Goal: Information Seeking & Learning: Learn about a topic

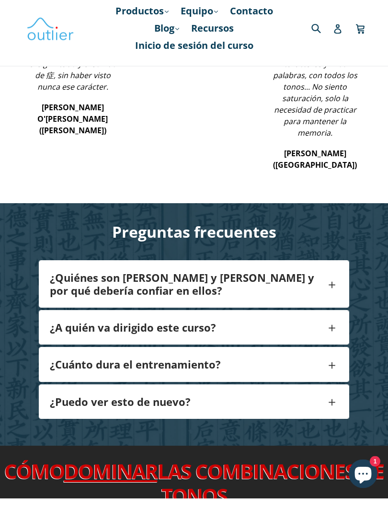
scroll to position [1133, 0]
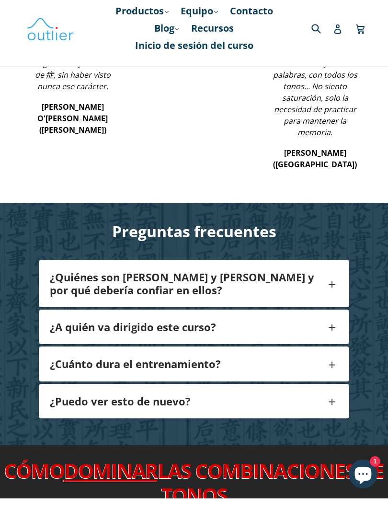
click at [298, 293] on h4 "¿Quiénes son Ash y John y por qué debería confiar en ellos?" at bounding box center [188, 292] width 276 height 25
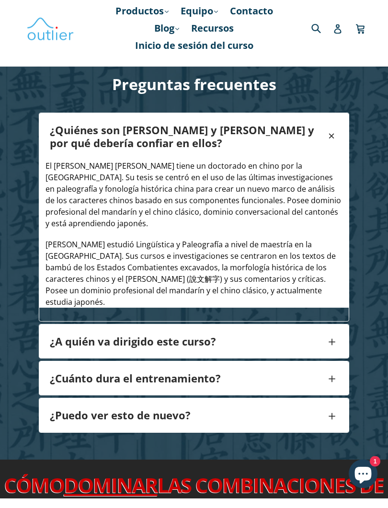
scroll to position [1280, 0]
click at [302, 349] on h4 "¿A quién va dirigido este curso?" at bounding box center [188, 350] width 276 height 12
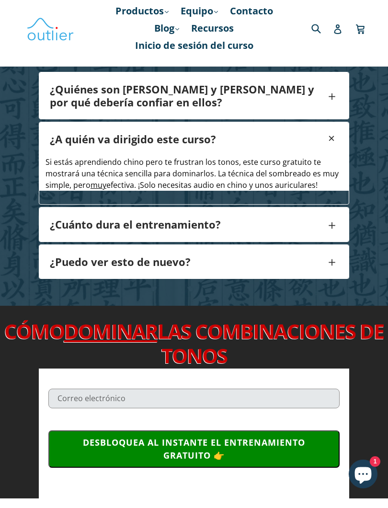
scroll to position [1327, 0]
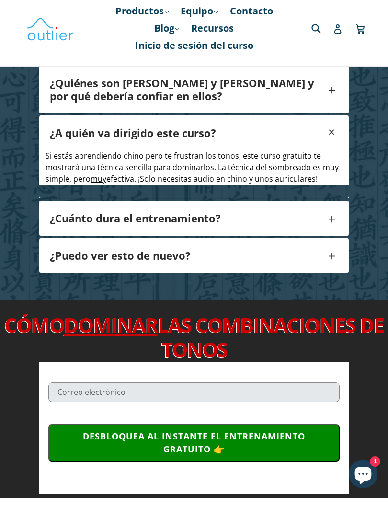
click at [331, 228] on span at bounding box center [332, 227] width 12 height 19
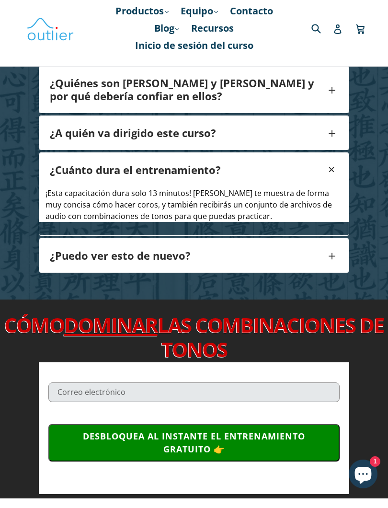
click at [313, 259] on h4 "¿Puedo ver esto de nuevo?" at bounding box center [188, 265] width 276 height 12
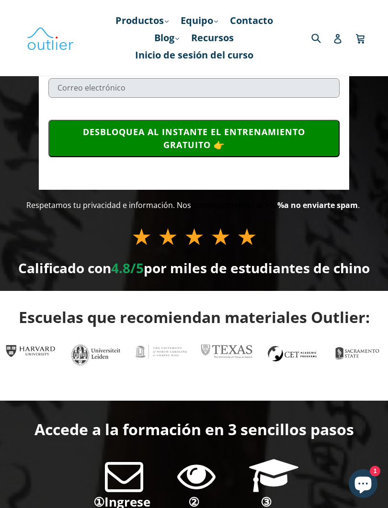
scroll to position [93, 0]
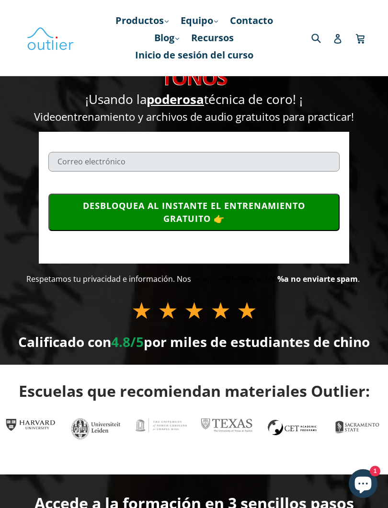
click at [347, 172] on div "Se requiere un correo electrónico válido DESBLOQUEA AL INSTANTE EL ENTRENAMIENT…" at bounding box center [194, 198] width 310 height 132
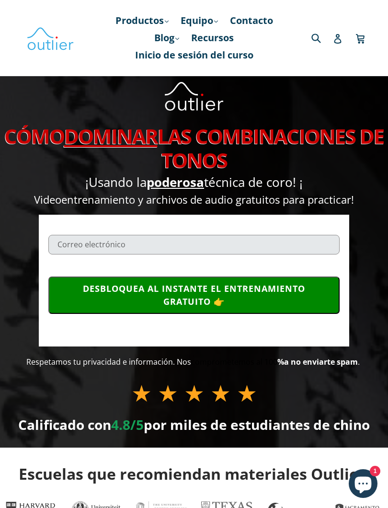
scroll to position [0, 0]
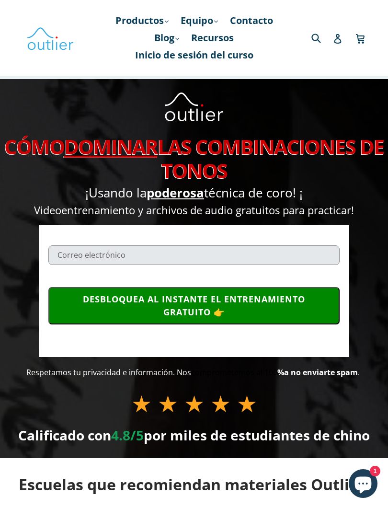
click at [164, 23] on font "Productos" at bounding box center [139, 20] width 48 height 13
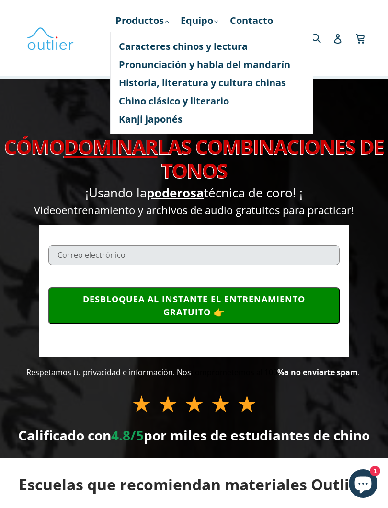
click at [248, 46] on font "Caracteres chinos y lectura" at bounding box center [183, 46] width 129 height 13
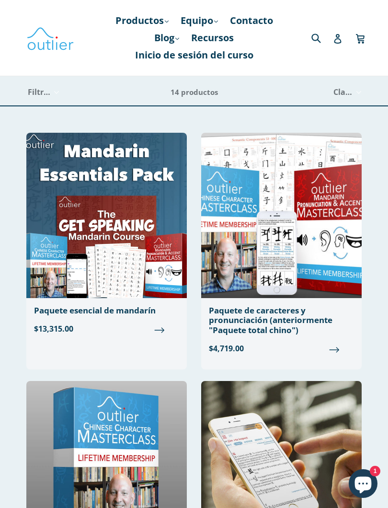
click at [213, 17] on font "Equipo" at bounding box center [197, 20] width 33 height 13
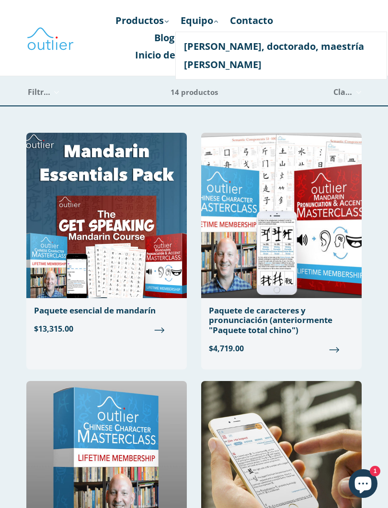
click at [157, 88] on div "Filtrar Filtrar Pósteres de componentes en formato PDF Carteles de componentes …" at bounding box center [98, 92] width 144 height 26
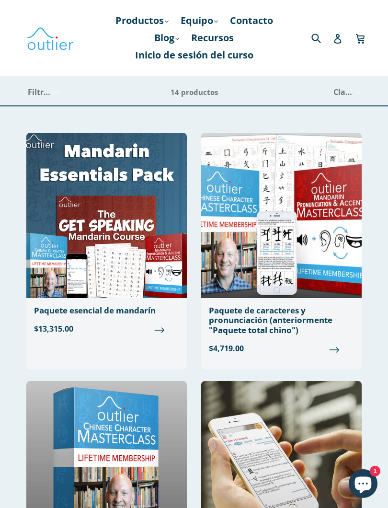
click at [174, 40] on font "Blog" at bounding box center [164, 37] width 20 height 13
click at [185, 60] on font "Chino" at bounding box center [171, 63] width 27 height 13
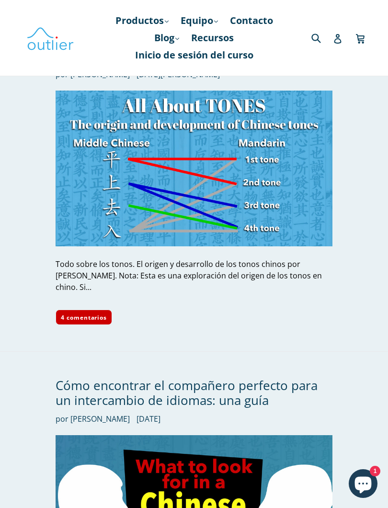
scroll to position [1522, 0]
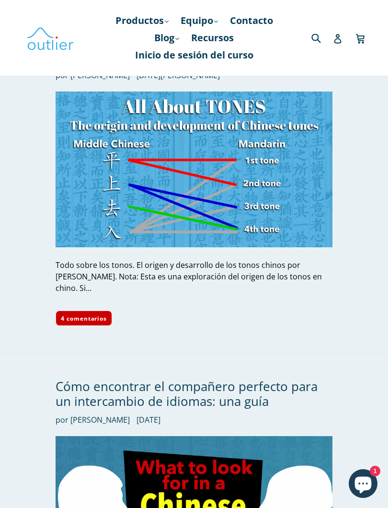
click at [101, 314] on font "4 comentarios" at bounding box center [84, 318] width 46 height 8
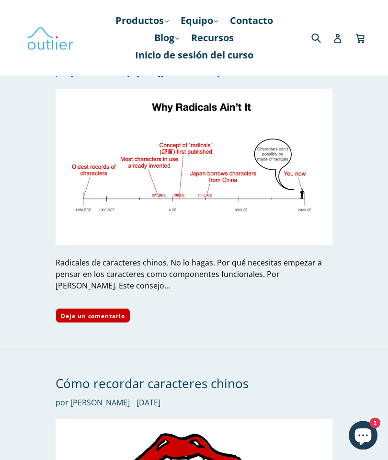
scroll to position [2533, 0]
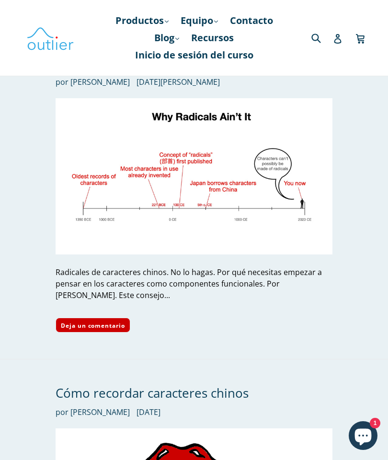
click at [295, 267] on font "Radicales de caracteres chinos. No lo hagas. Por qué necesitas empezar a pensar…" at bounding box center [189, 284] width 266 height 34
click at [180, 266] on div "Radicales de caracteres chinos. No lo hagas. Por qué necesitas empezar a pensar…" at bounding box center [194, 283] width 277 height 34
click at [189, 267] on font "Radicales de caracteres chinos. No lo hagas. Por qué necesitas empezar a pensar…" at bounding box center [189, 284] width 266 height 34
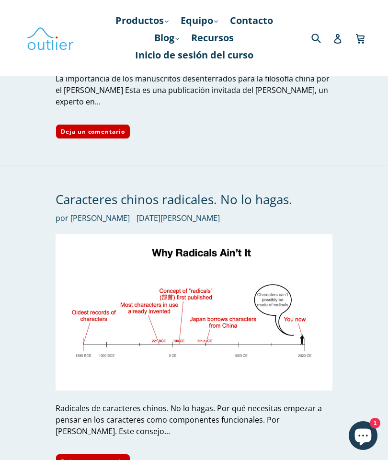
scroll to position [2400, 0]
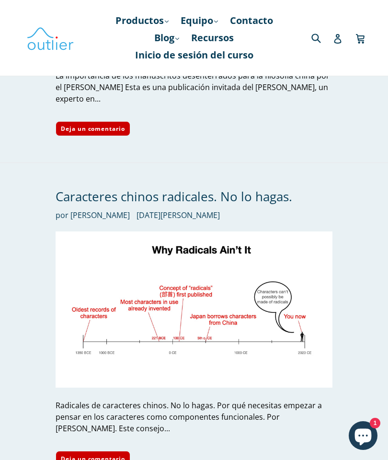
click at [244, 188] on font "Caracteres chinos radicales. No lo hagas." at bounding box center [174, 196] width 237 height 17
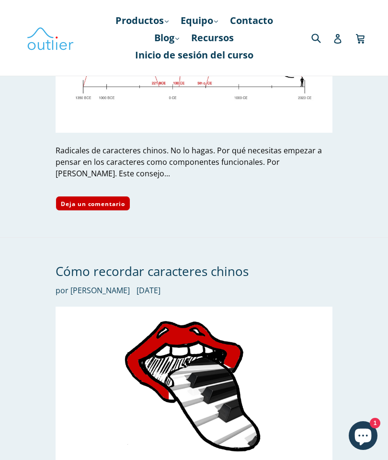
scroll to position [2734, 0]
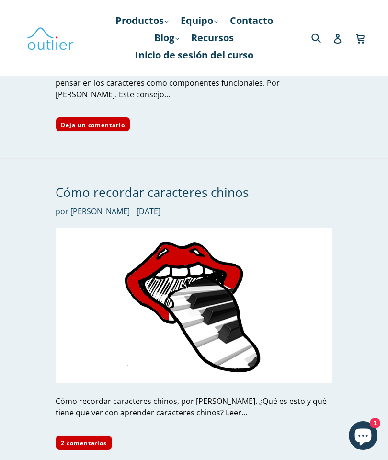
click at [199, 183] on font "Cómo recordar caracteres chinos" at bounding box center [152, 191] width 193 height 17
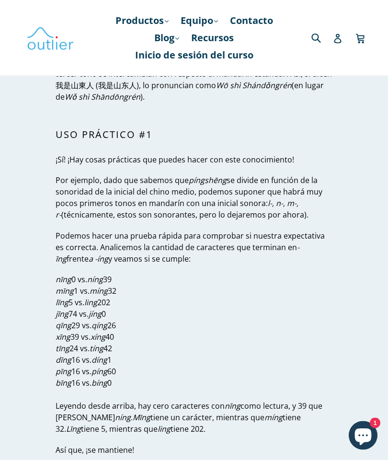
scroll to position [2519, 0]
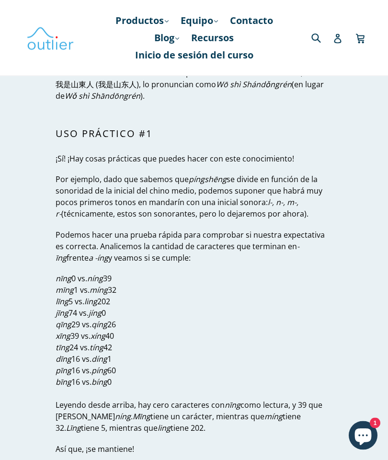
click at [309, 342] on p "nīng 0 vs. níng 39 mīng 1 vs. míng 32 līng 5 vs. ling 202 jīng 74 vs. jíng 0 qī…" at bounding box center [194, 353] width 277 height 161
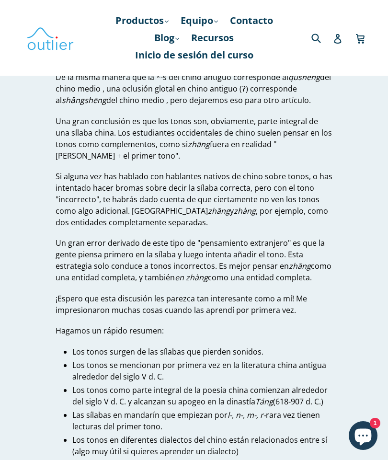
scroll to position [4210, 0]
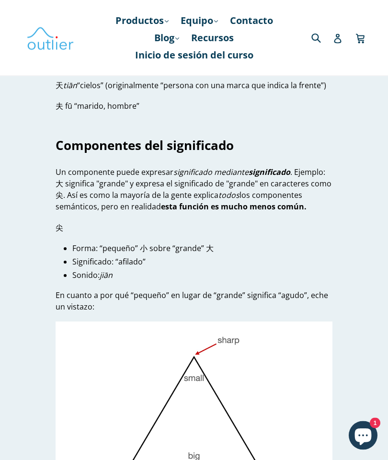
scroll to position [2466, 0]
click at [281, 395] on img at bounding box center [194, 399] width 277 height 156
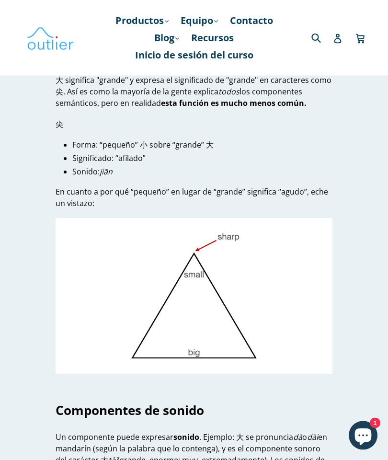
scroll to position [2506, 0]
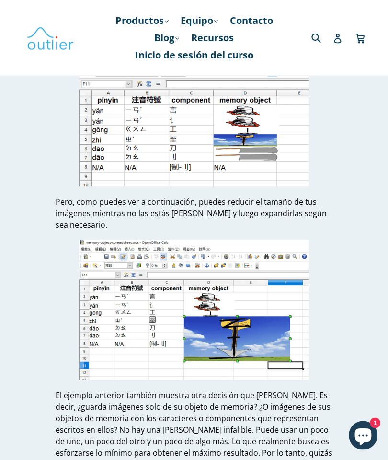
scroll to position [8614, 0]
click at [234, 44] on font "Recursos" at bounding box center [212, 37] width 43 height 13
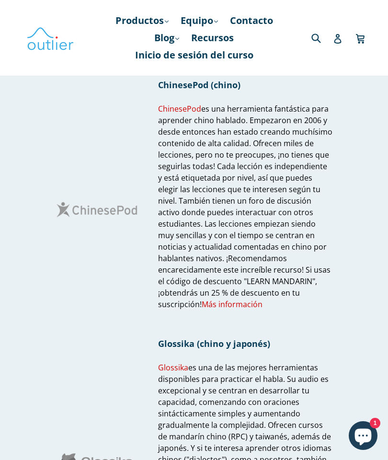
scroll to position [172, 0]
click at [262, 298] on font "Más información" at bounding box center [232, 303] width 61 height 11
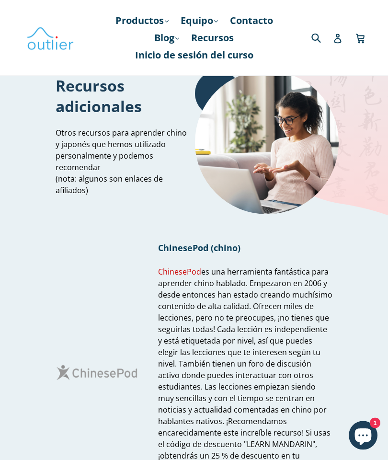
scroll to position [0, 0]
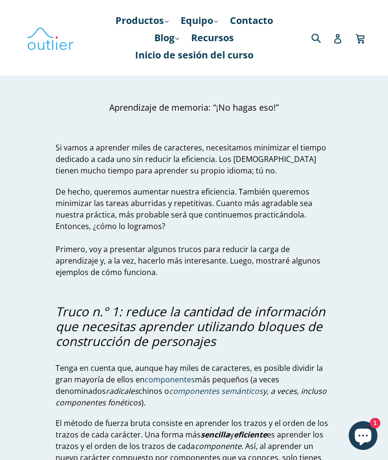
scroll to position [964, 0]
